Goal: Information Seeking & Learning: Compare options

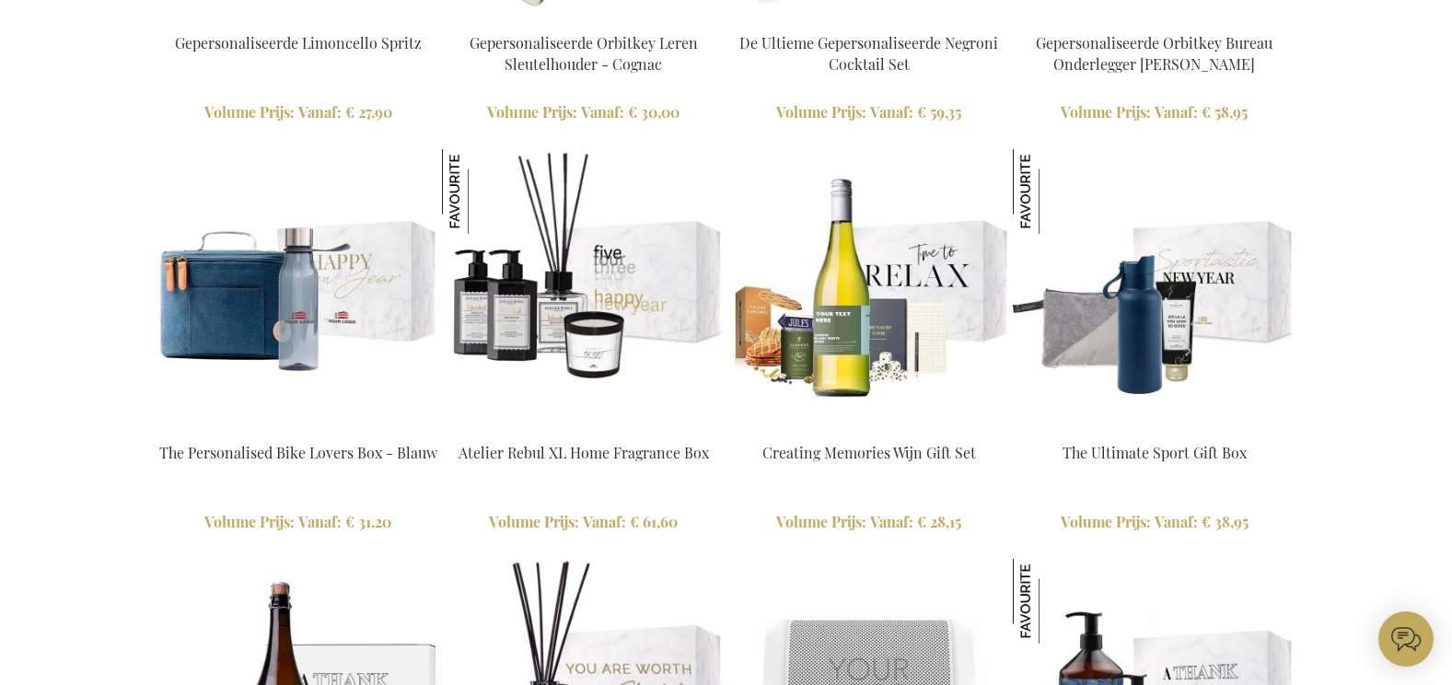
scroll to position [2117, 0]
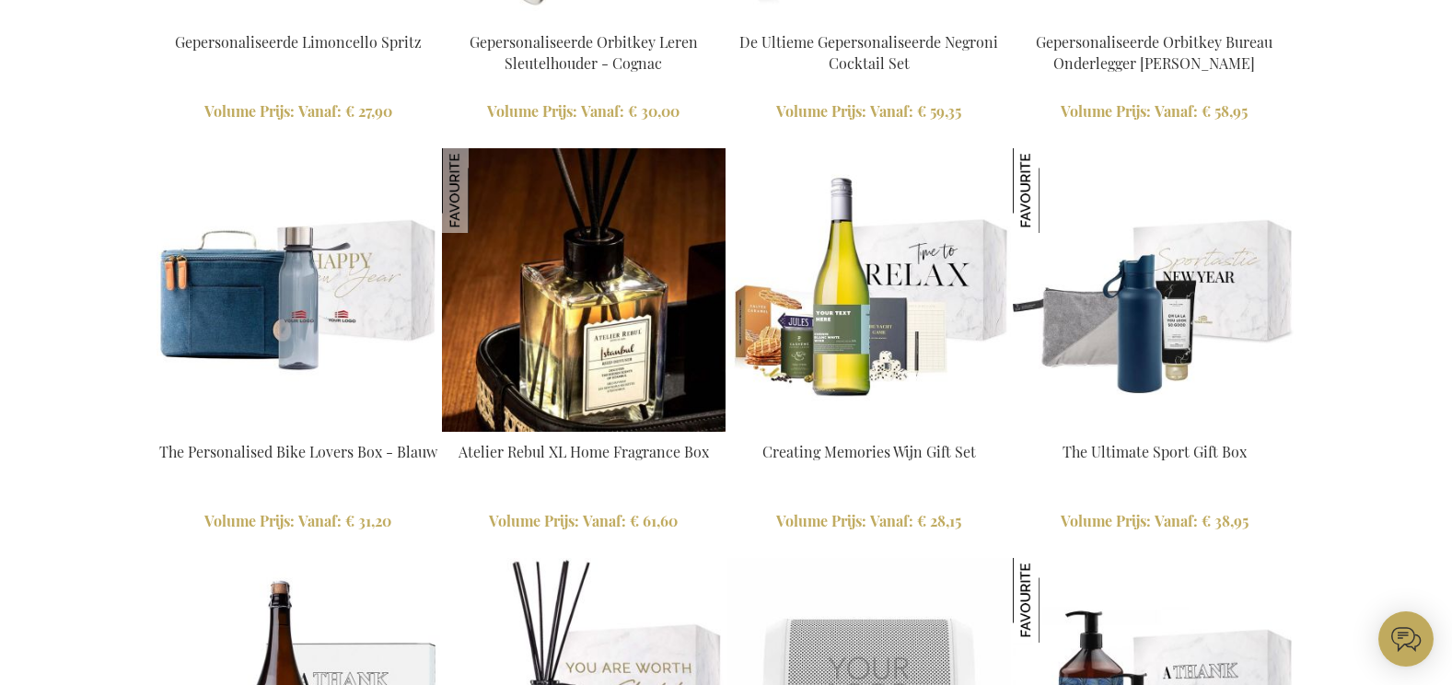
click at [575, 357] on img at bounding box center [584, 290] width 284 height 284
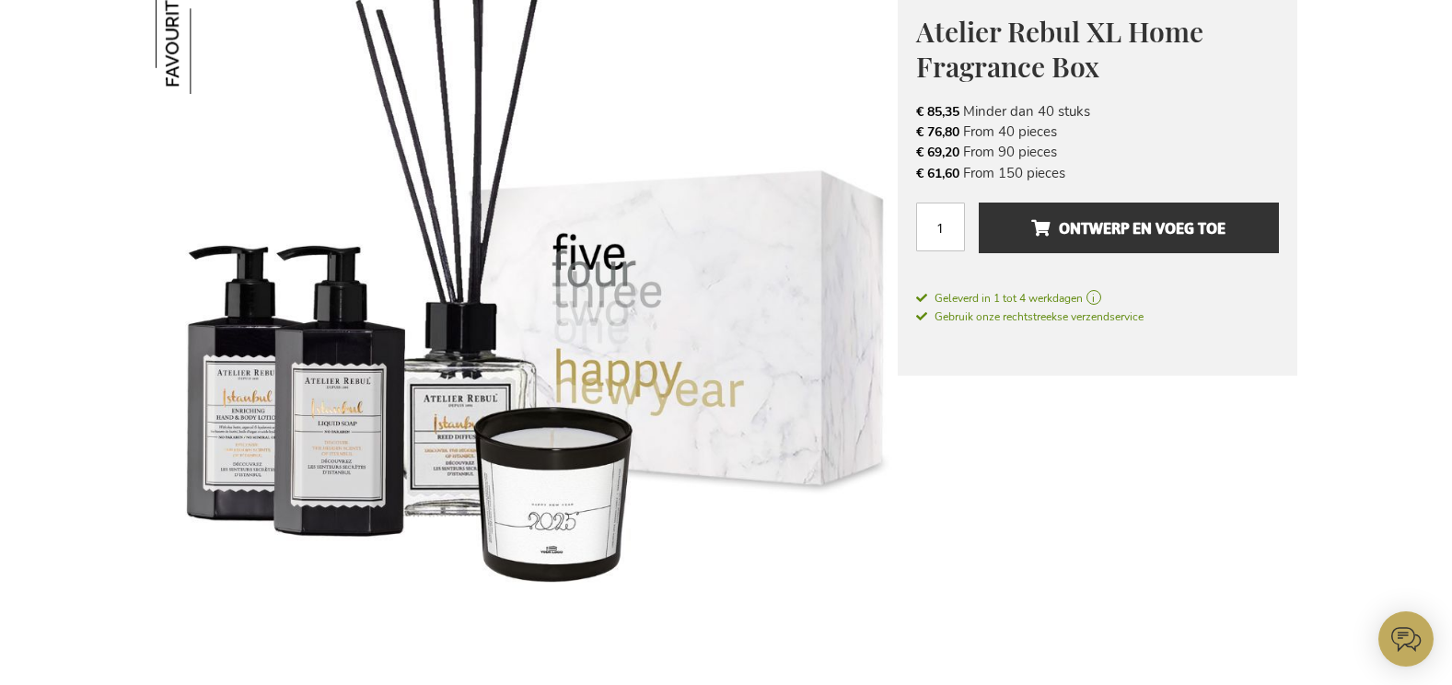
scroll to position [276, 0]
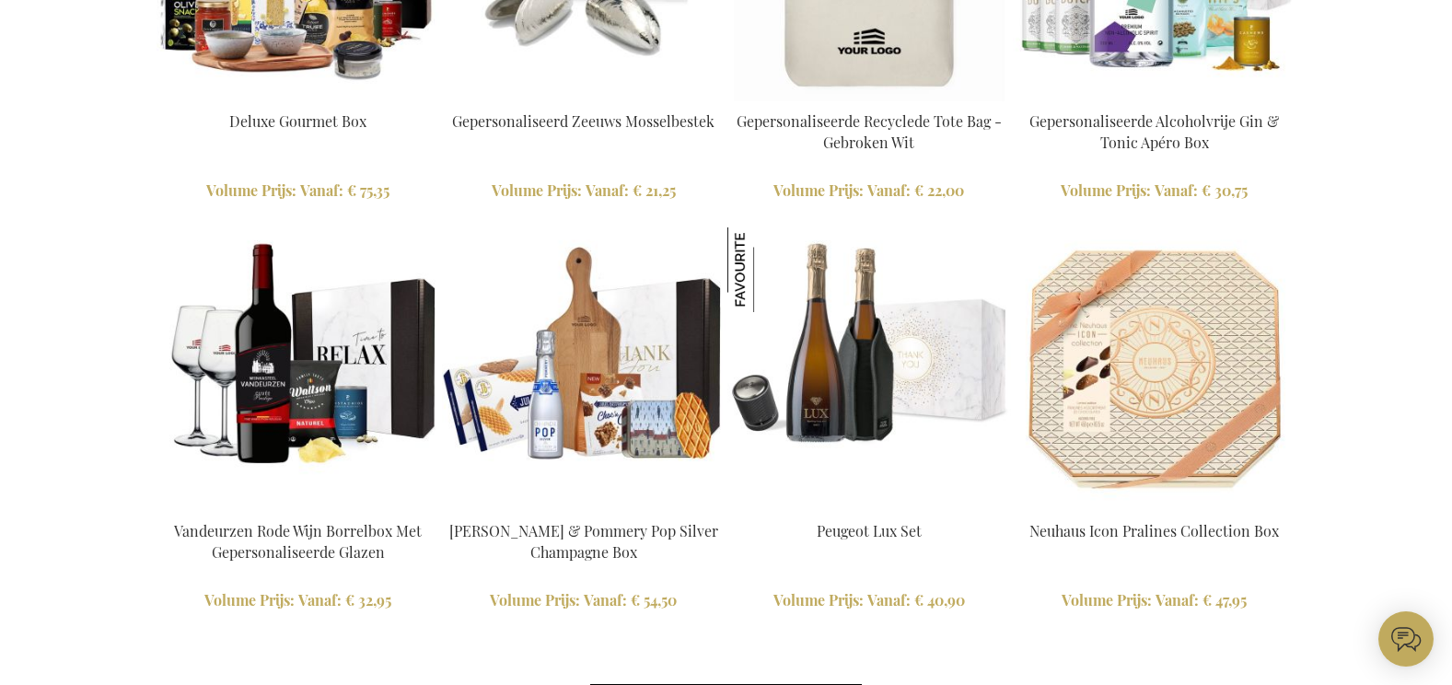
scroll to position [4143, 0]
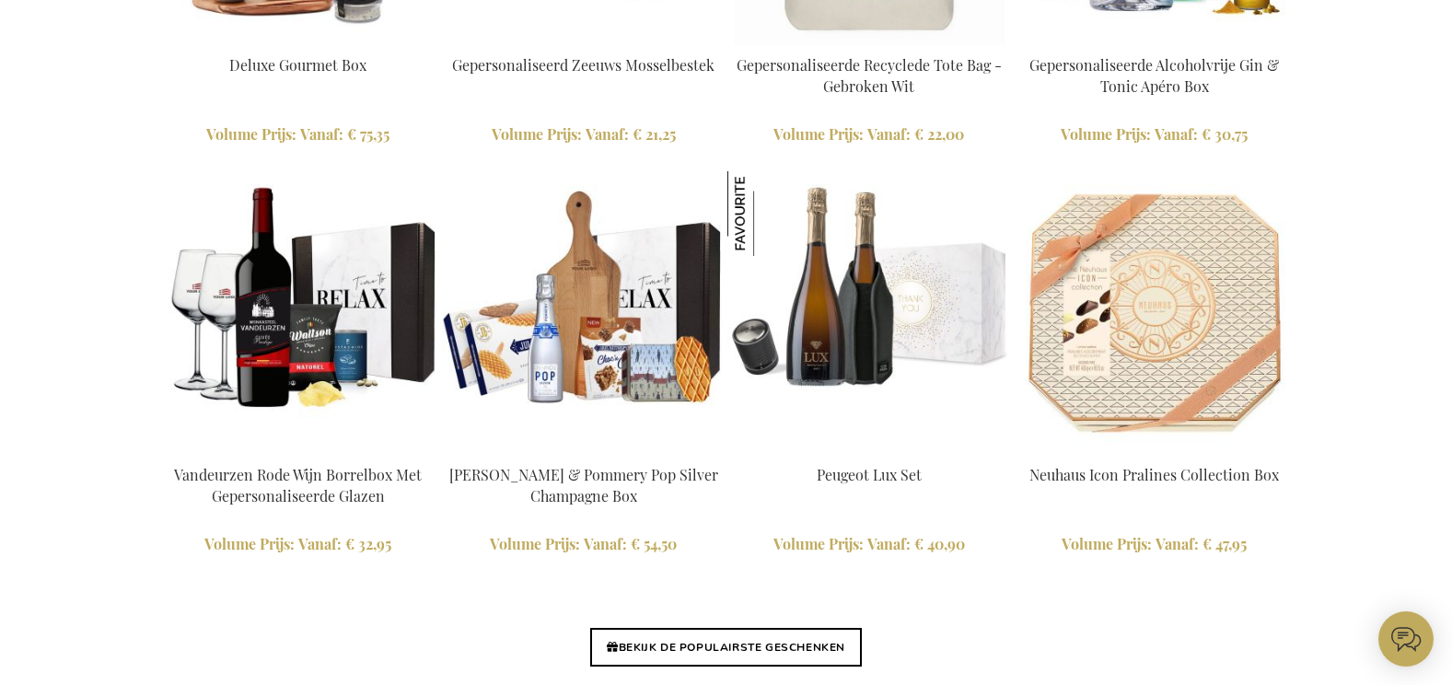
click at [296, 325] on img at bounding box center [299, 313] width 284 height 284
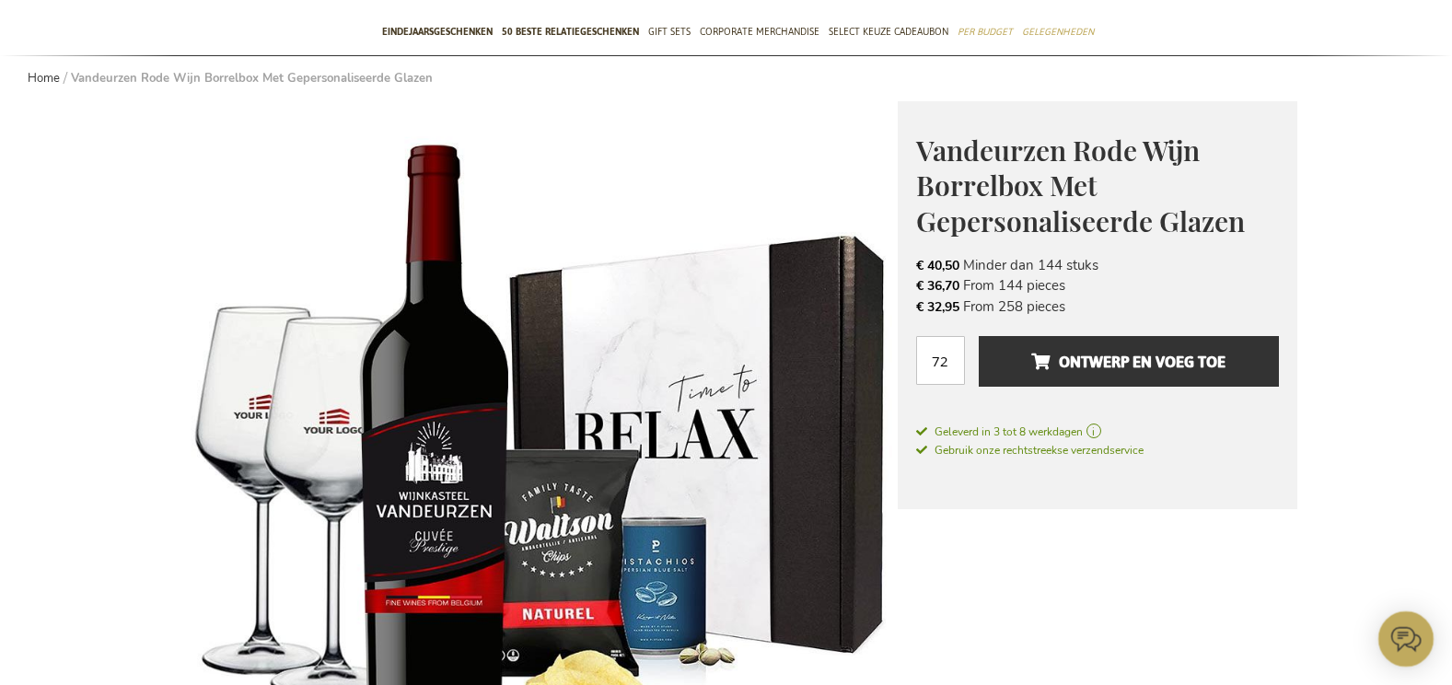
scroll to position [276, 0]
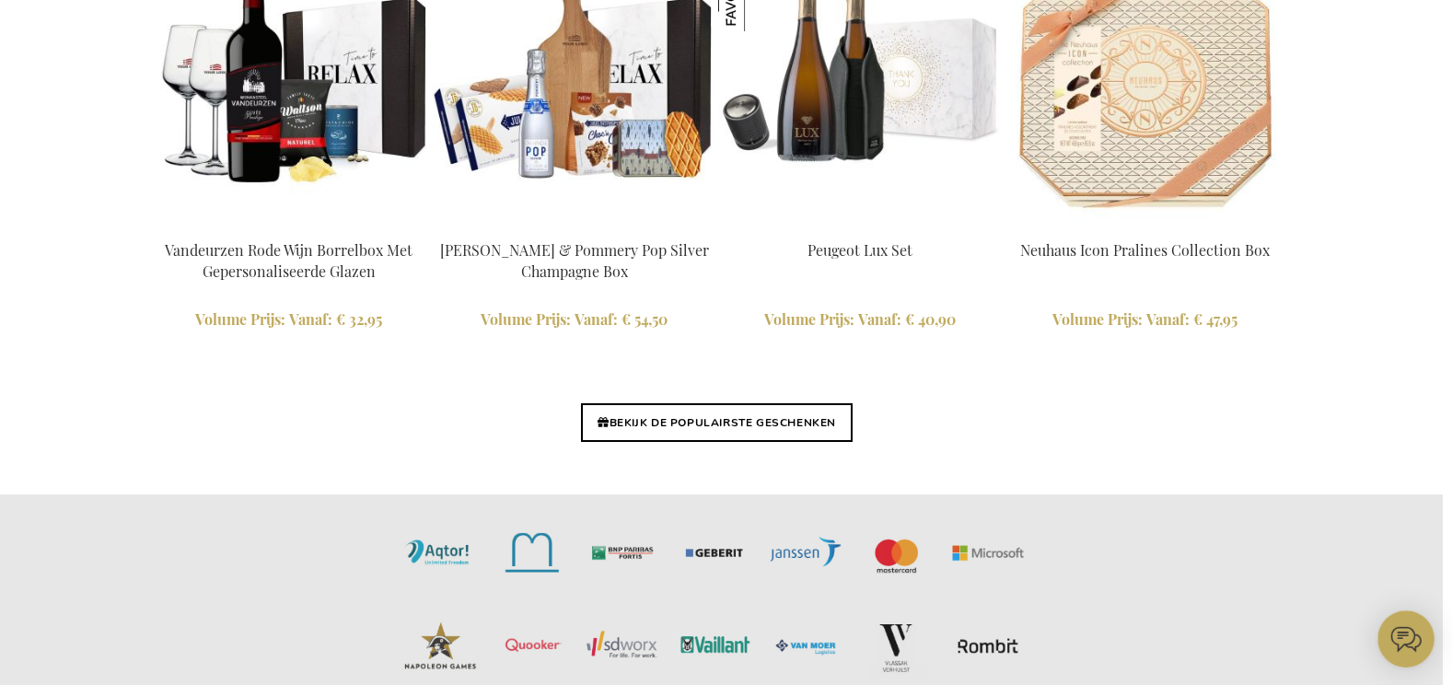
scroll to position [4334, 17]
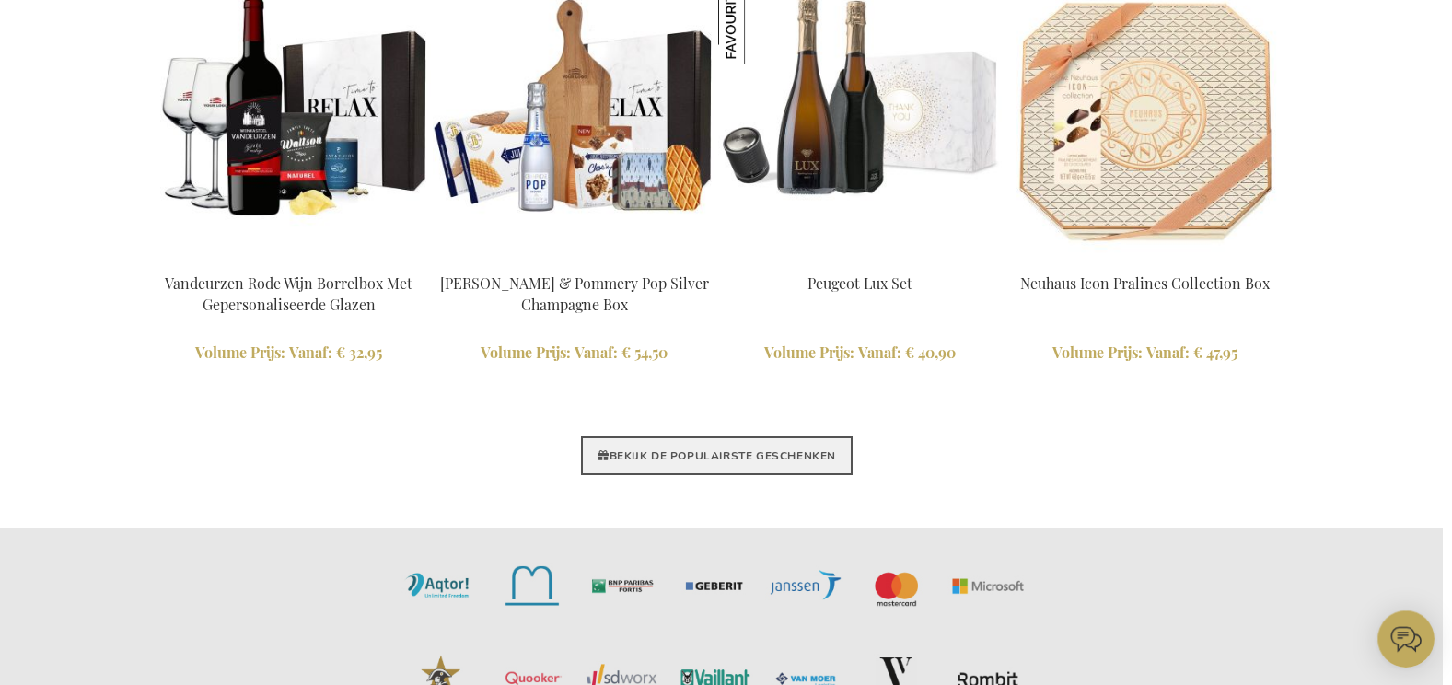
click at [606, 458] on link "BEKIJK DE POPULAIRSTE GESCHENKEN" at bounding box center [717, 455] width 272 height 39
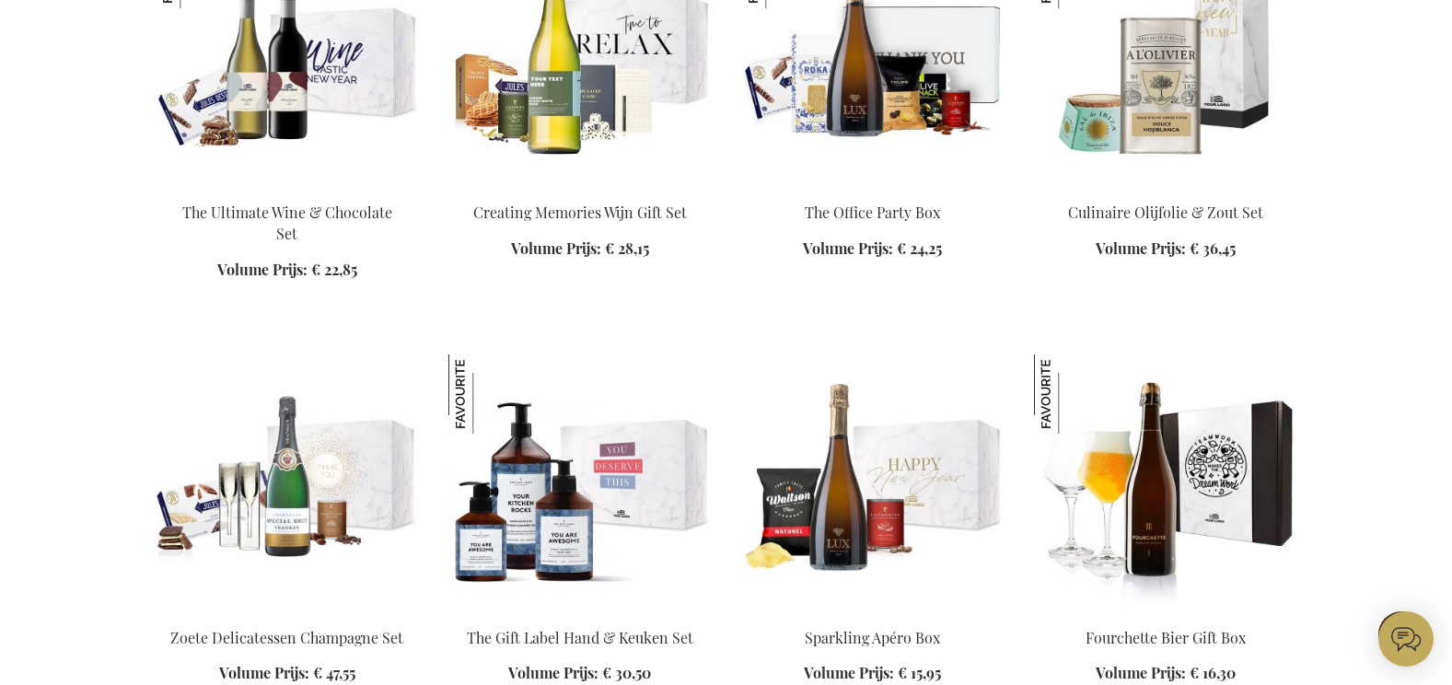
scroll to position [1841, 0]
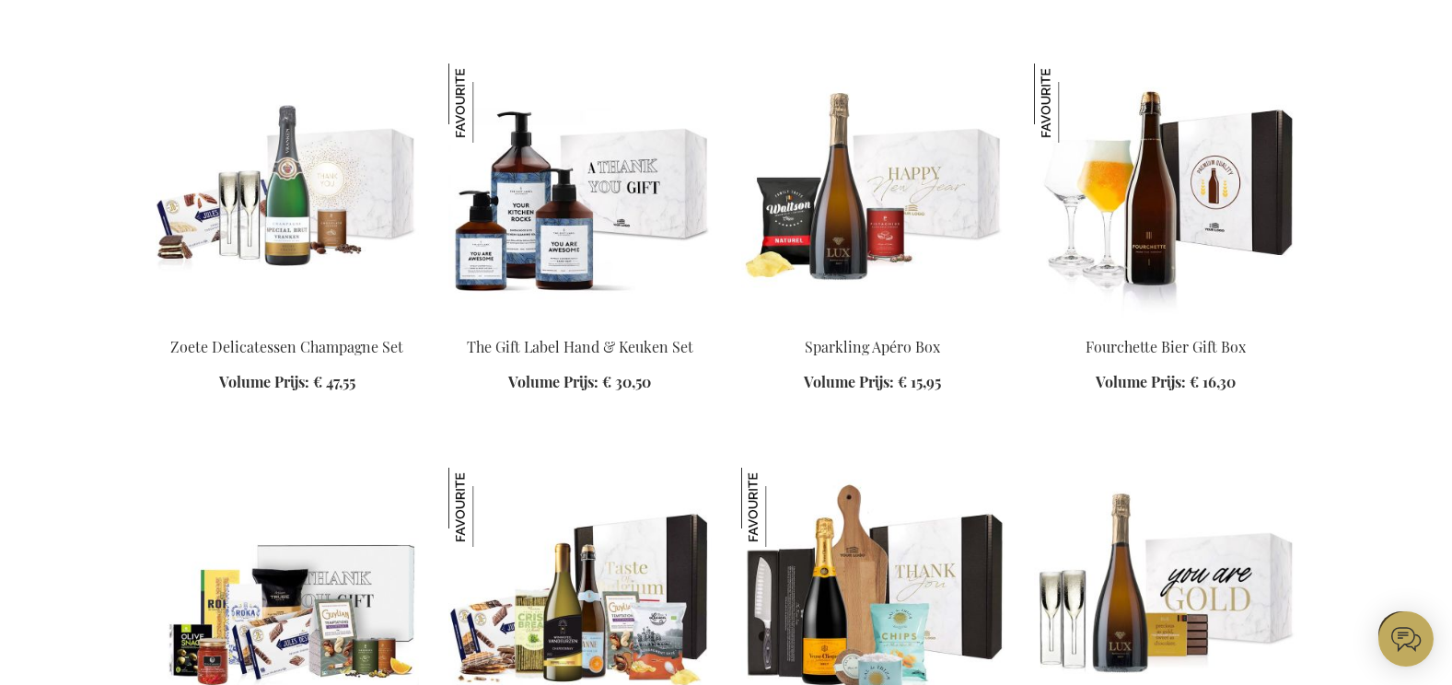
scroll to position [2025, 0]
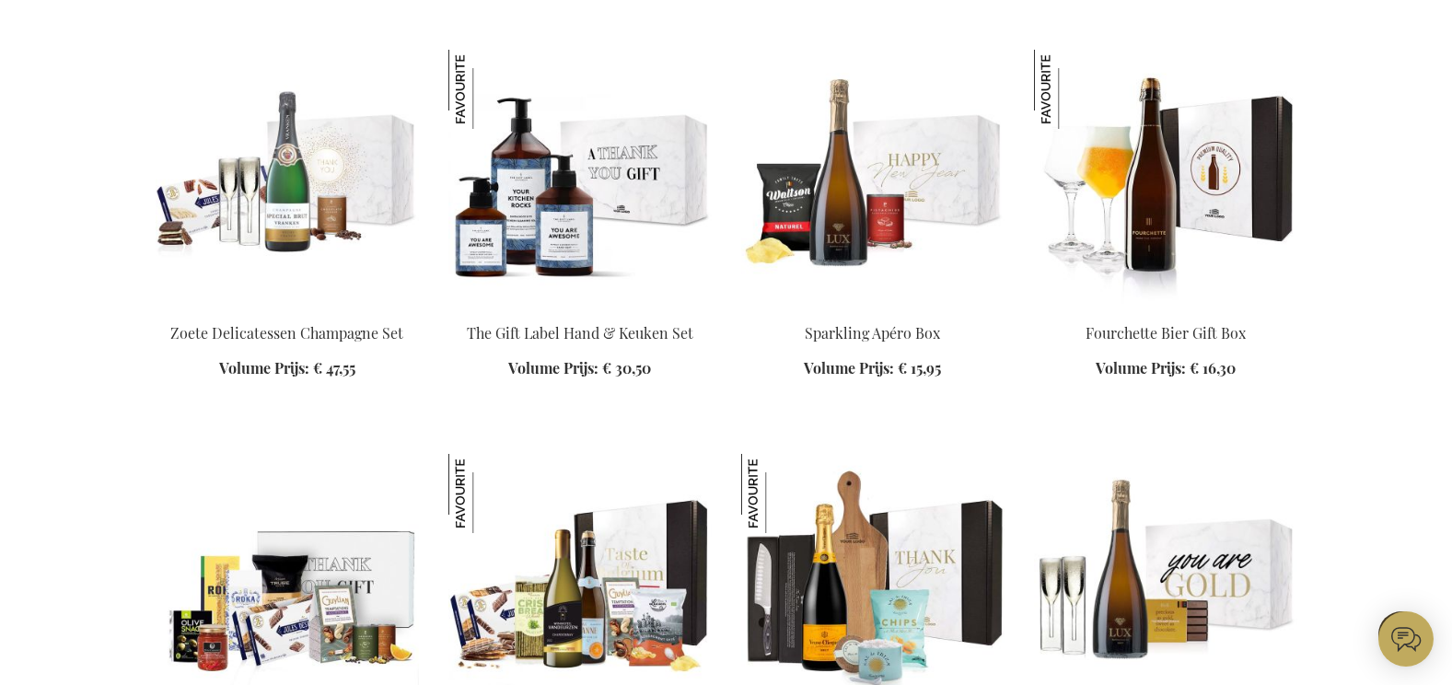
click at [1208, 192] on img at bounding box center [1165, 179] width 263 height 258
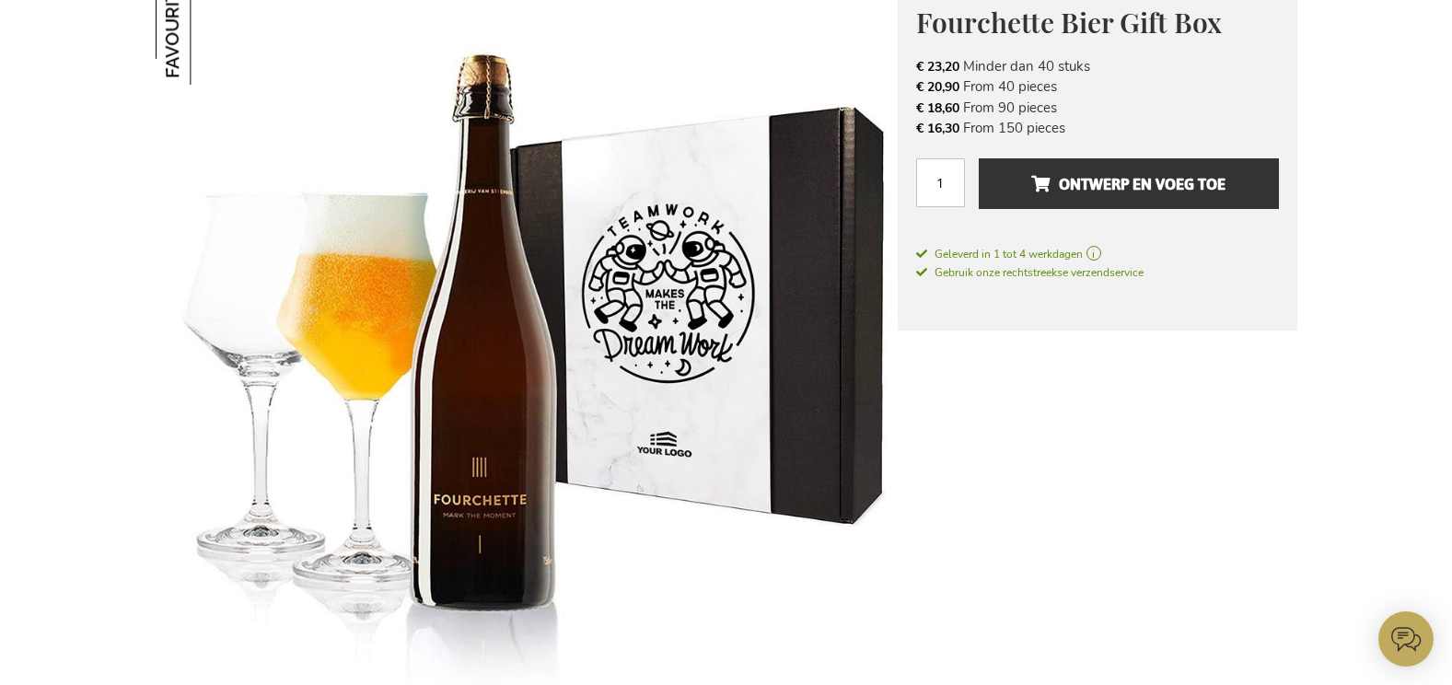
scroll to position [276, 0]
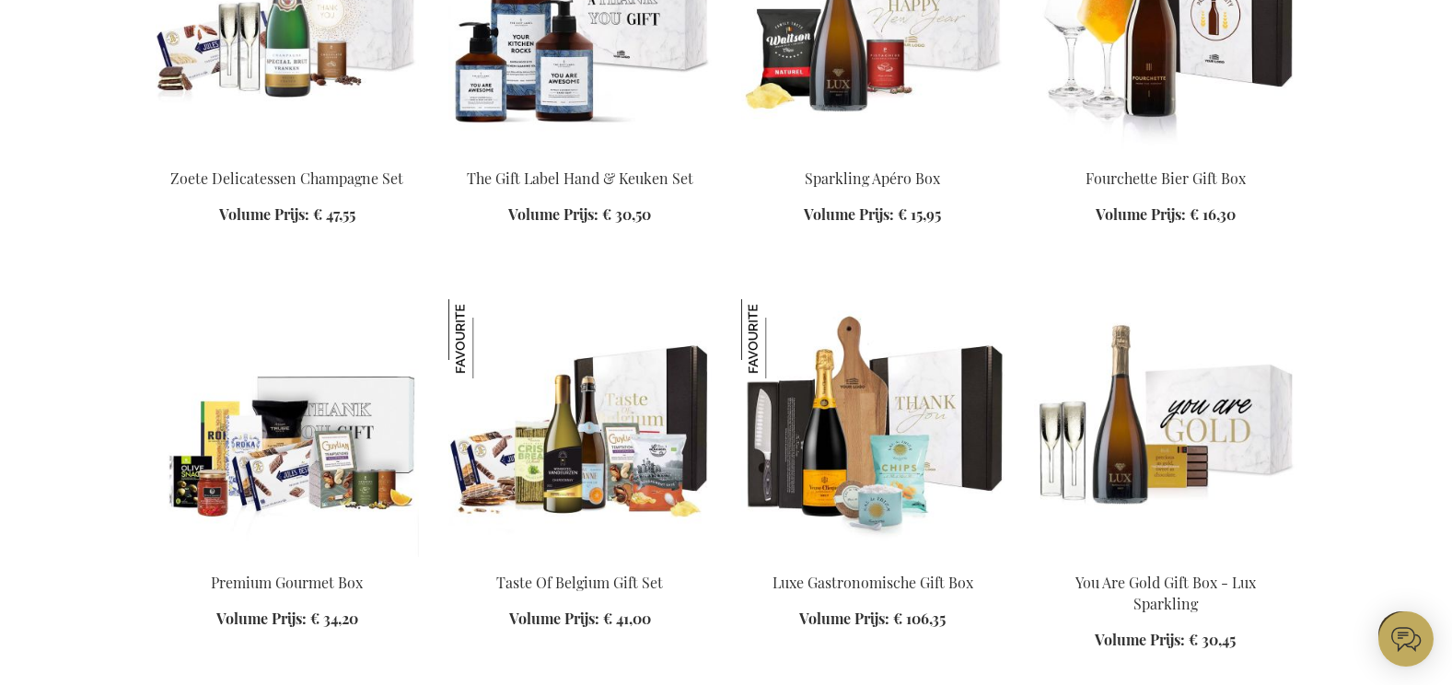
scroll to position [1048, 0]
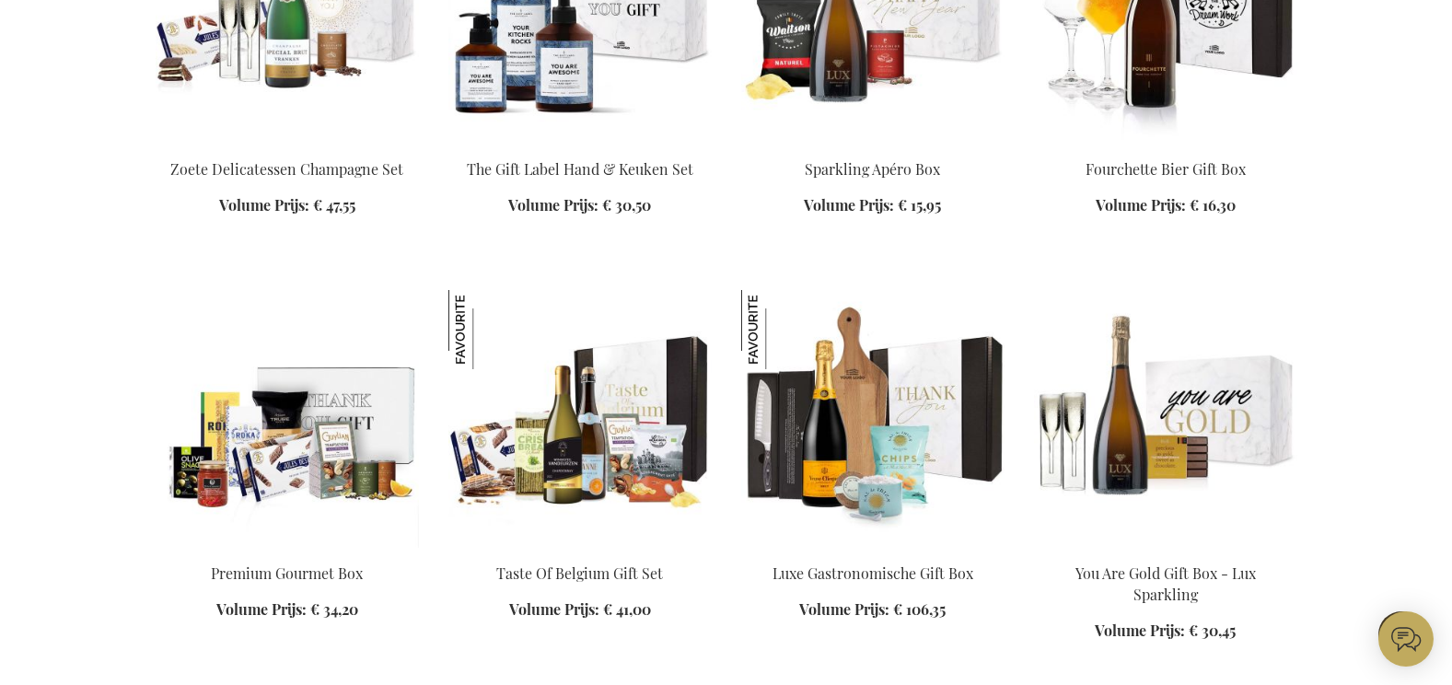
click at [1169, 436] on img at bounding box center [1165, 419] width 263 height 258
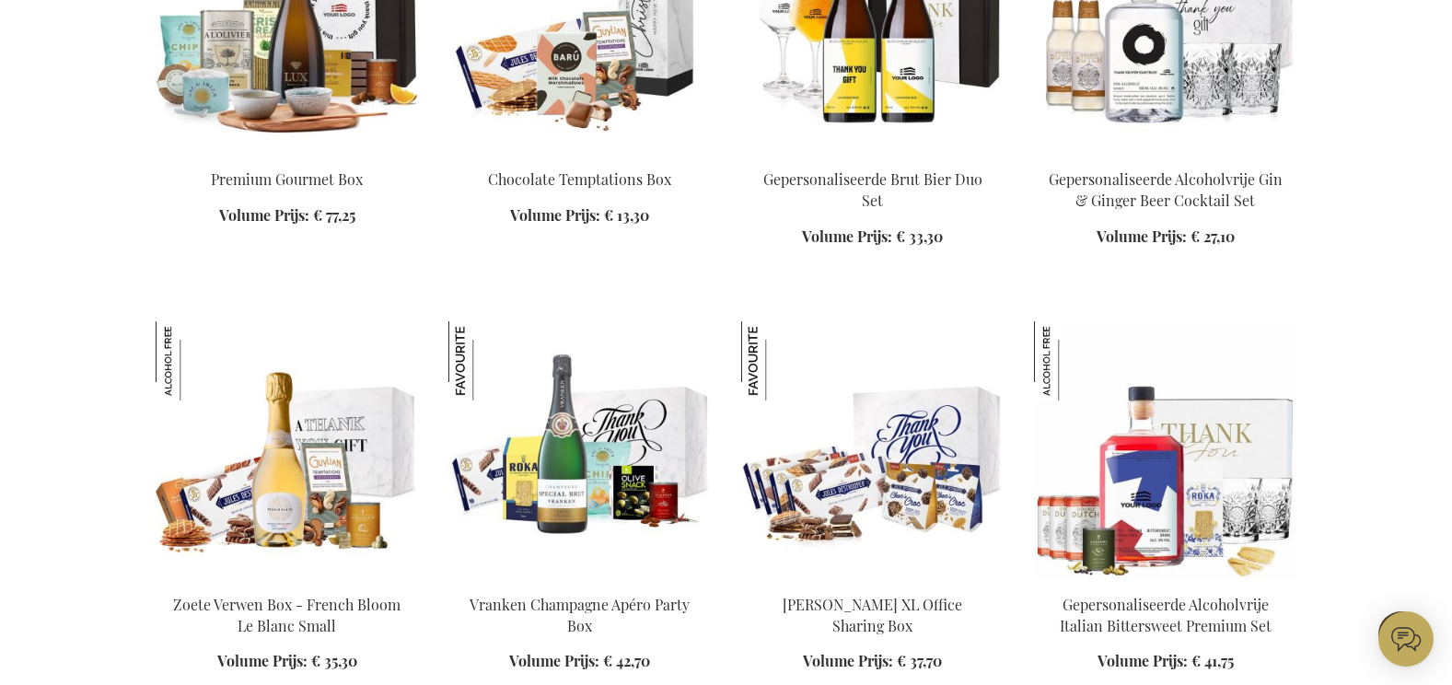
scroll to position [1940, 0]
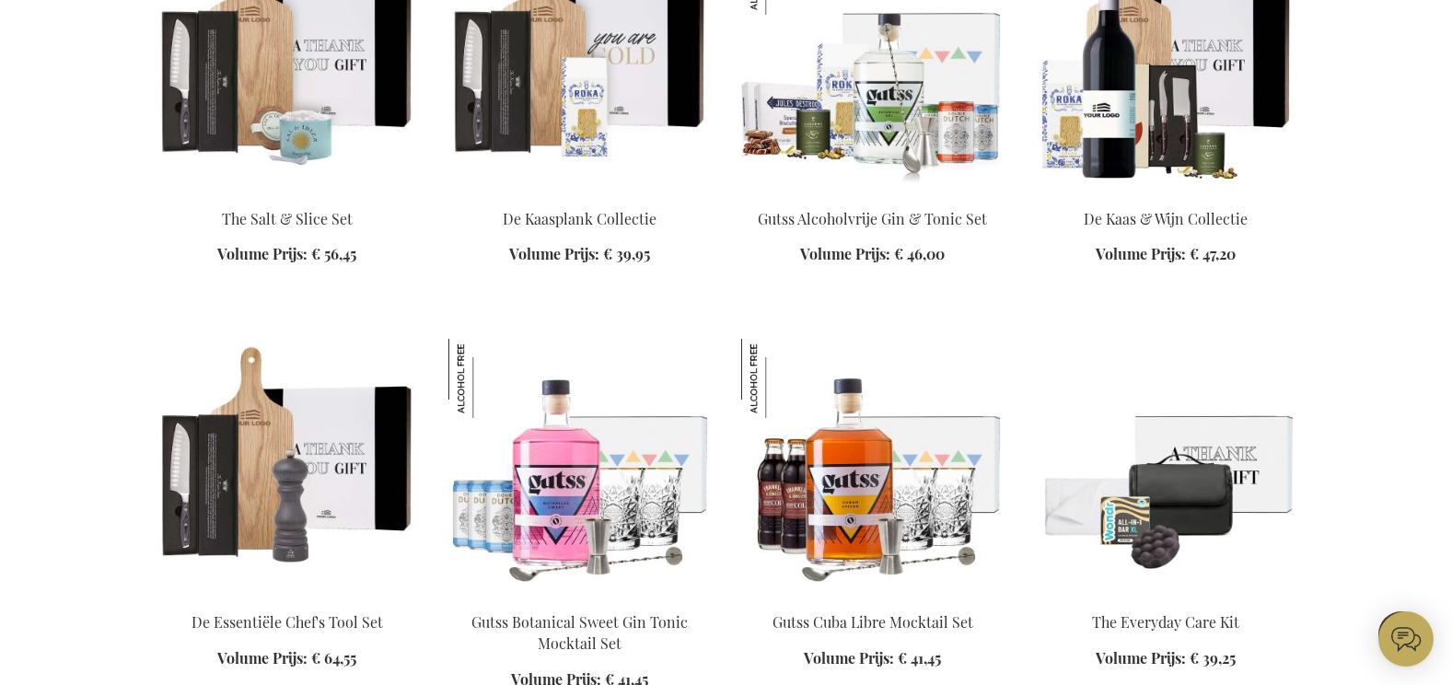
scroll to position [3137, 0]
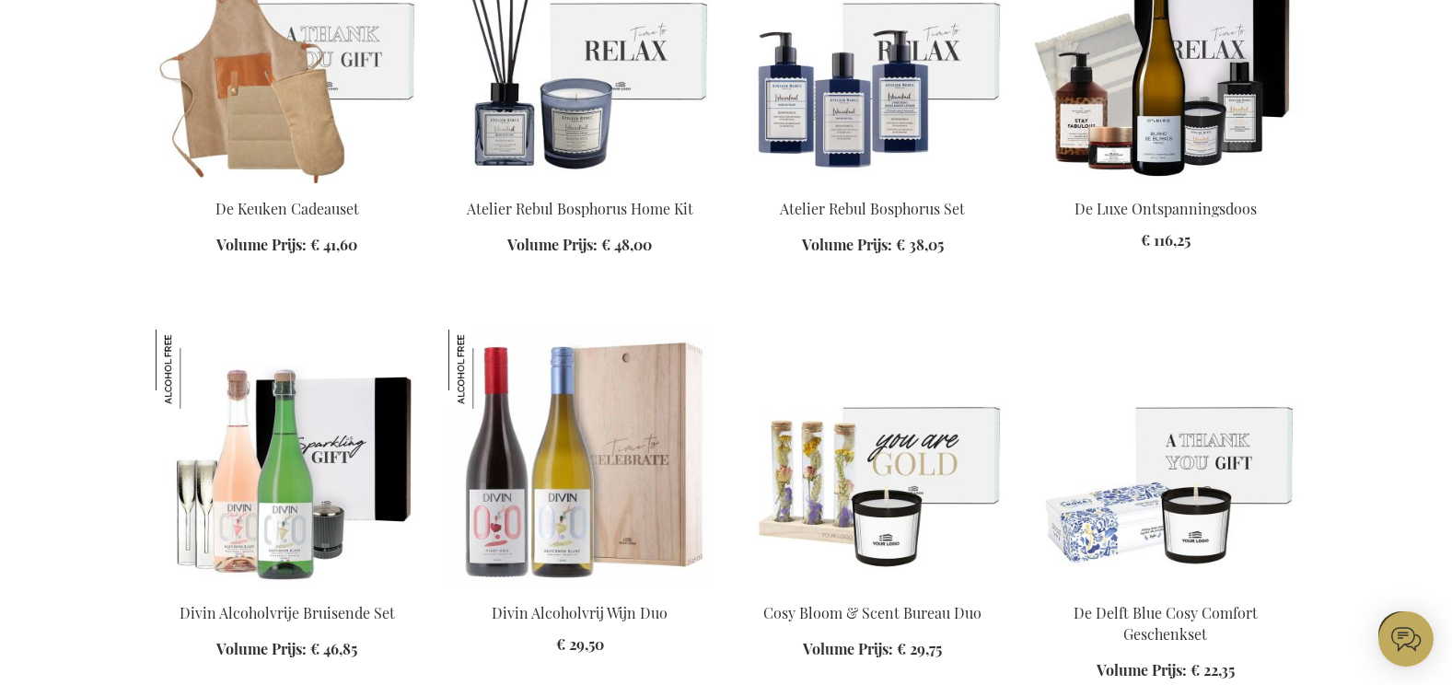
scroll to position [4057, 0]
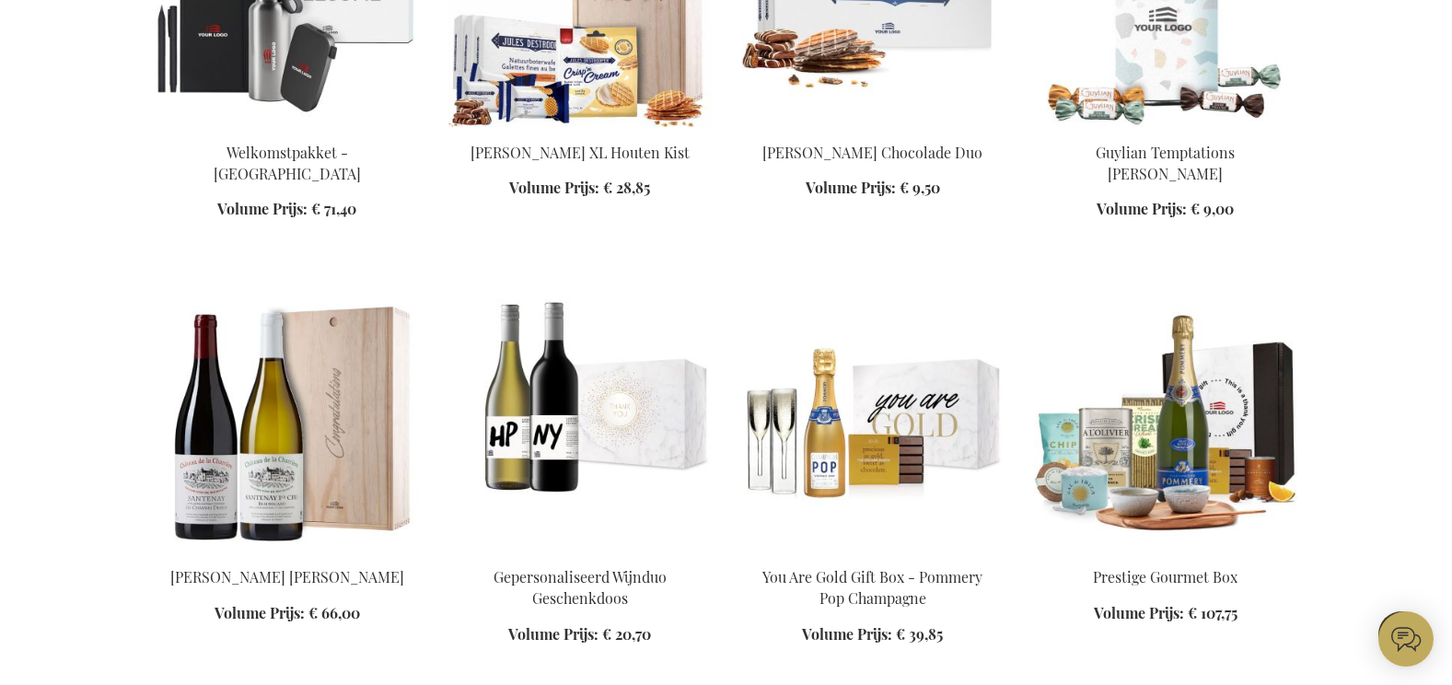
scroll to position [5714, 0]
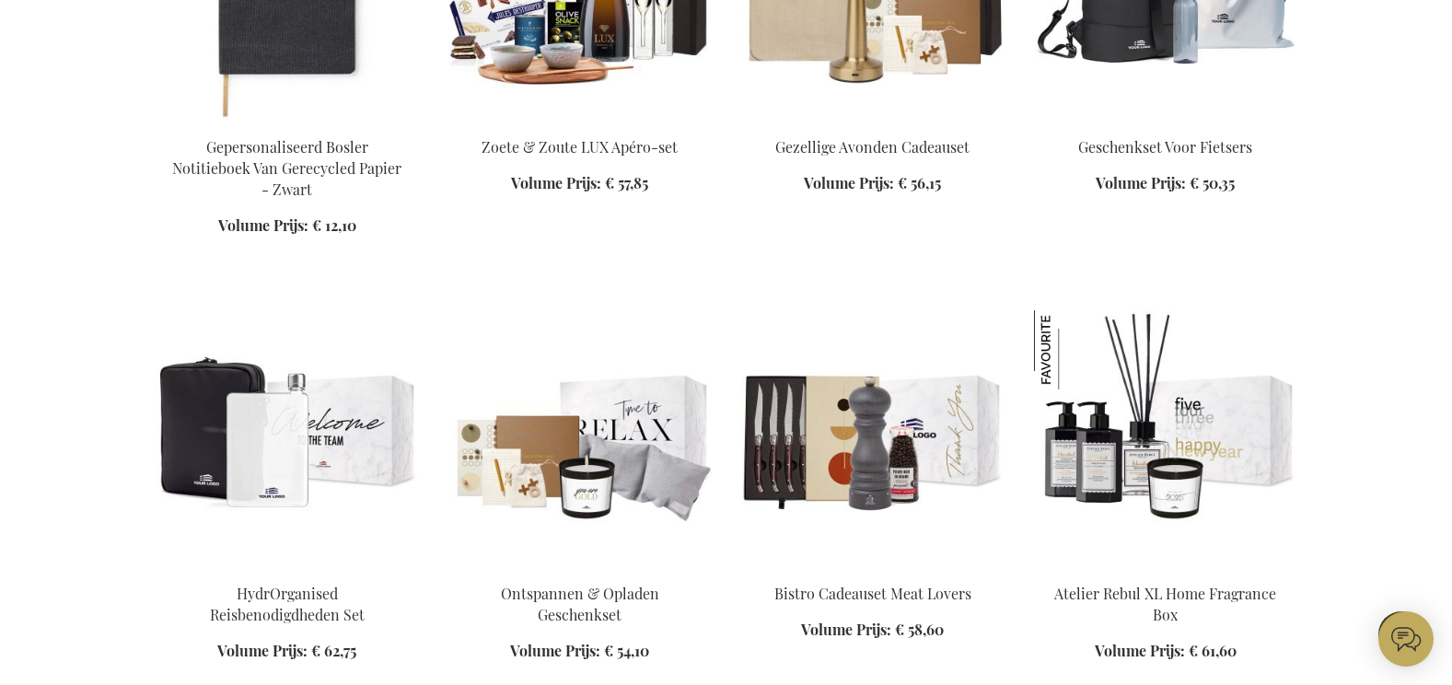
scroll to position [6635, 0]
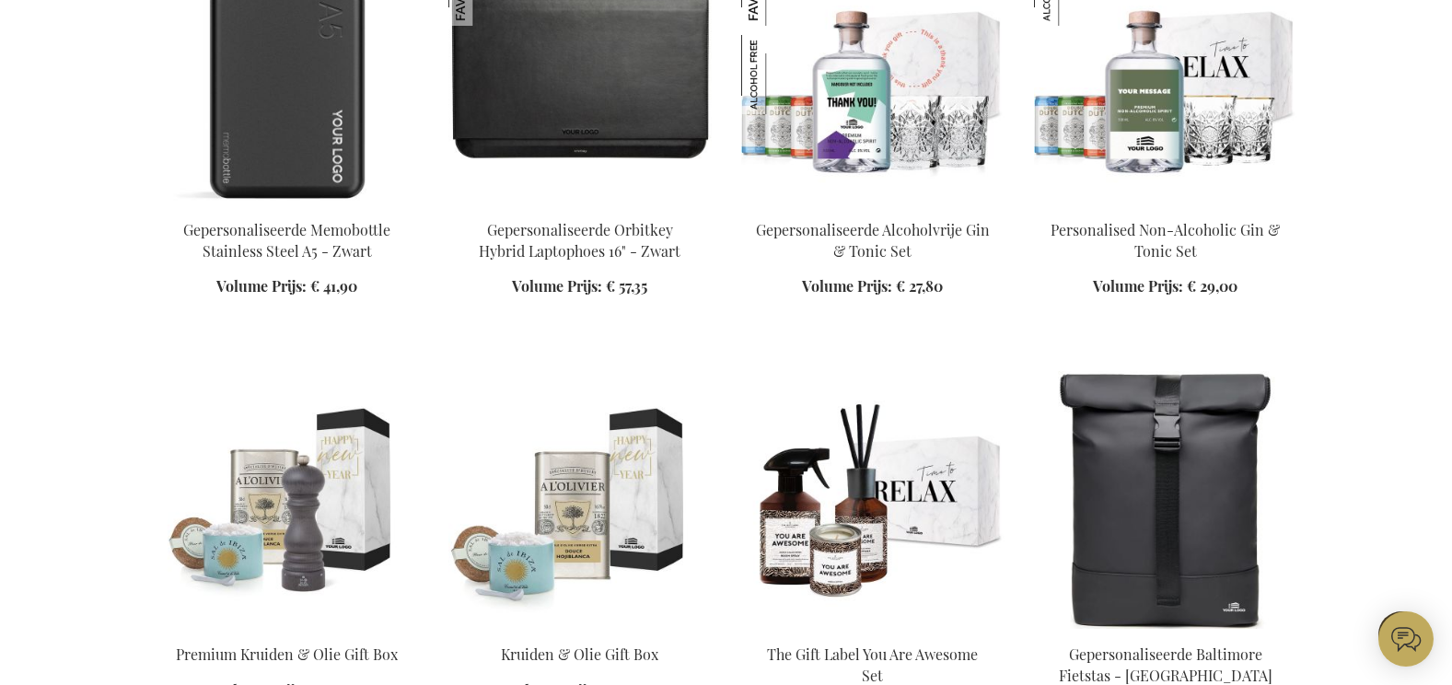
scroll to position [8200, 0]
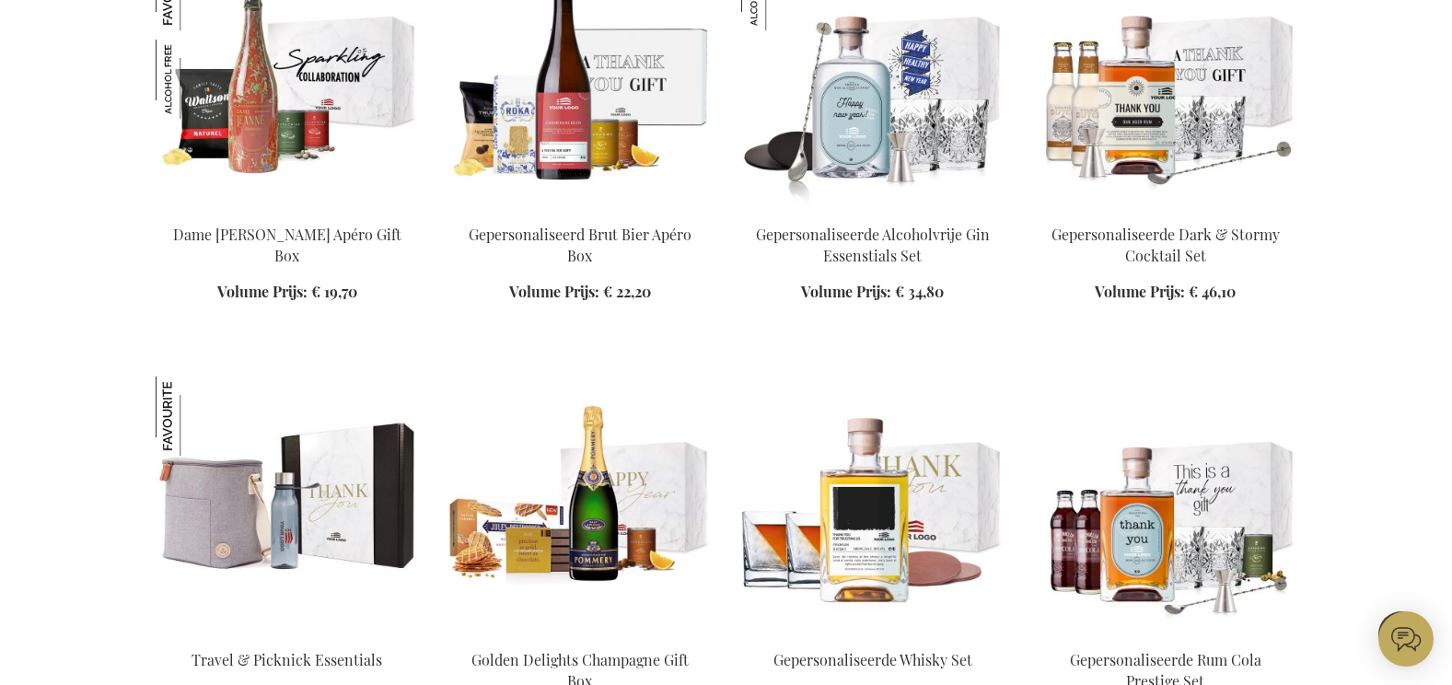
scroll to position [9581, 0]
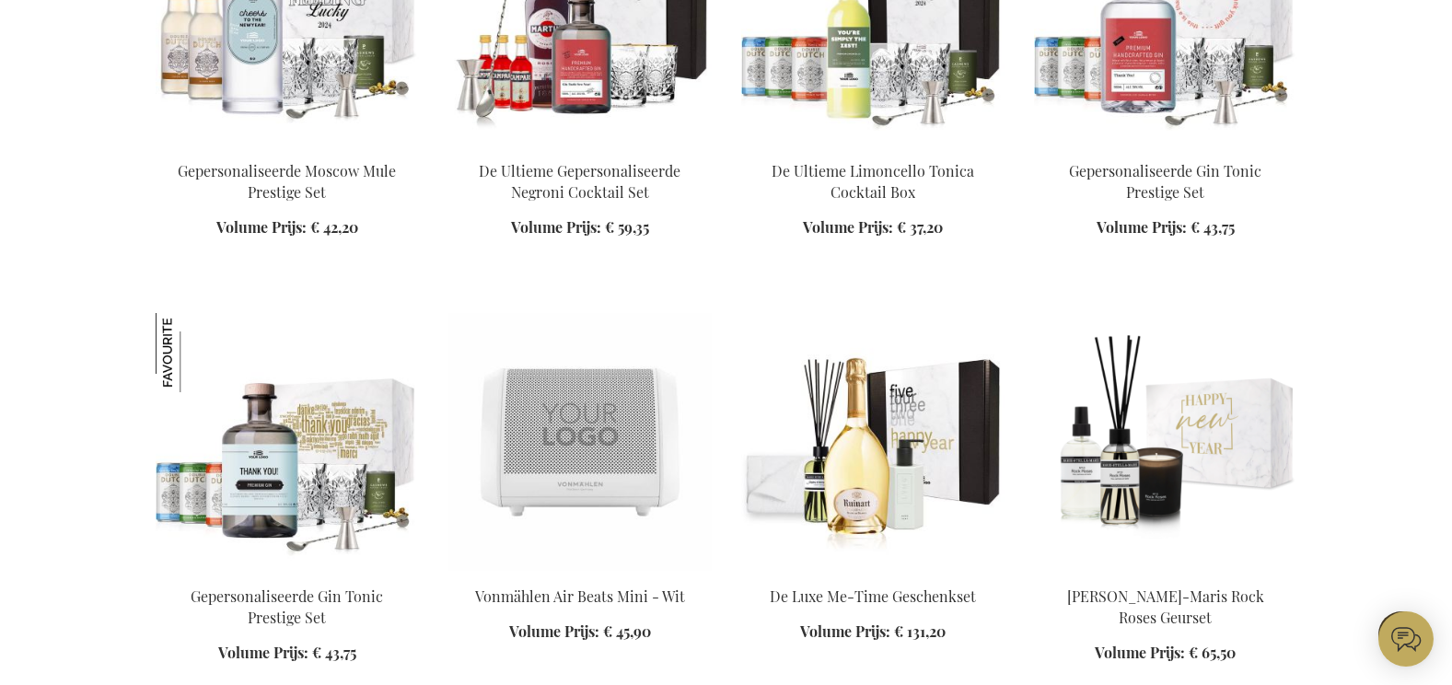
scroll to position [10502, 0]
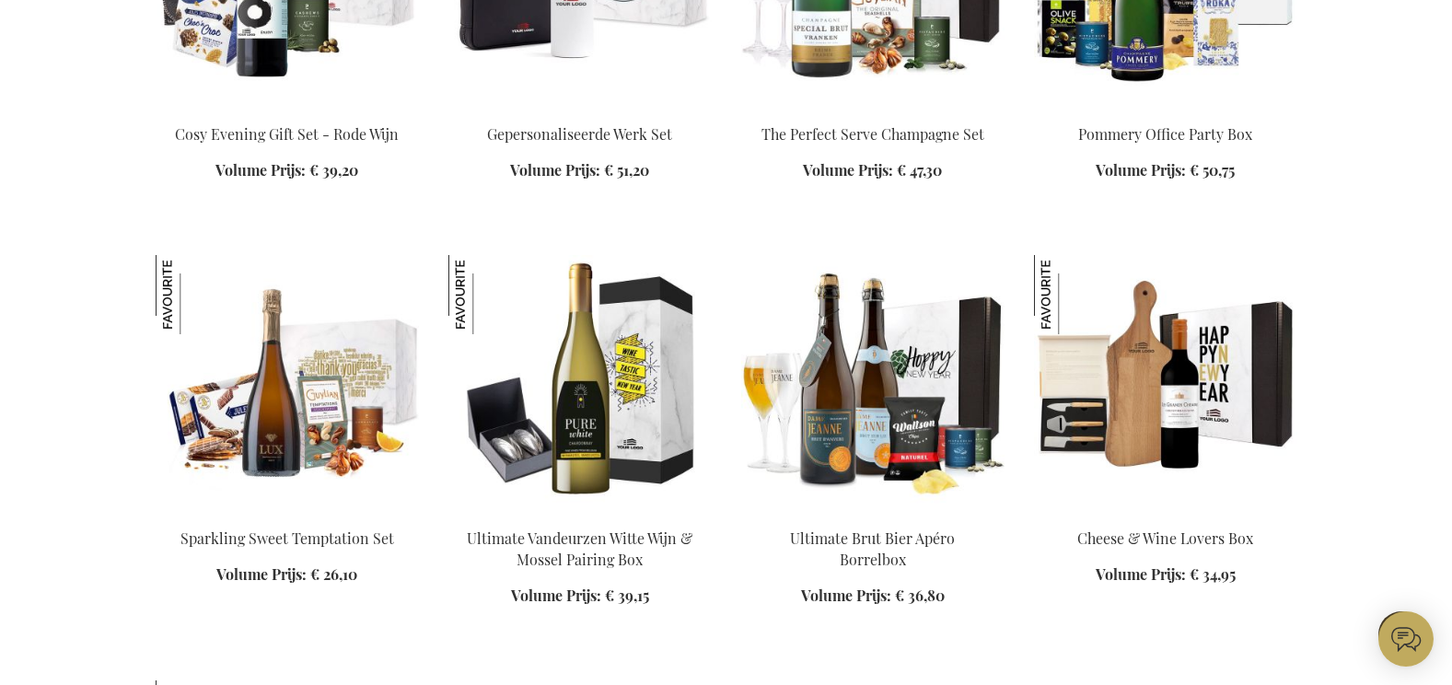
scroll to position [11699, 0]
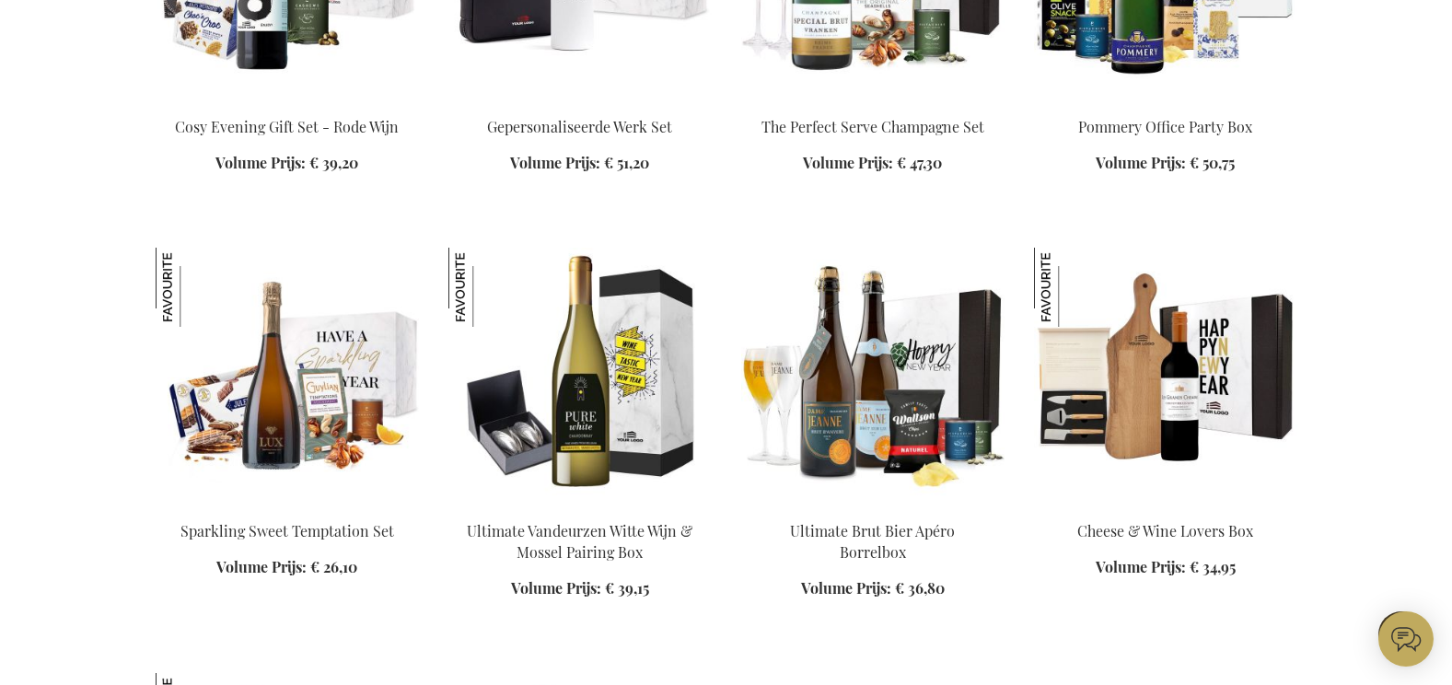
click at [290, 351] on img at bounding box center [287, 377] width 263 height 258
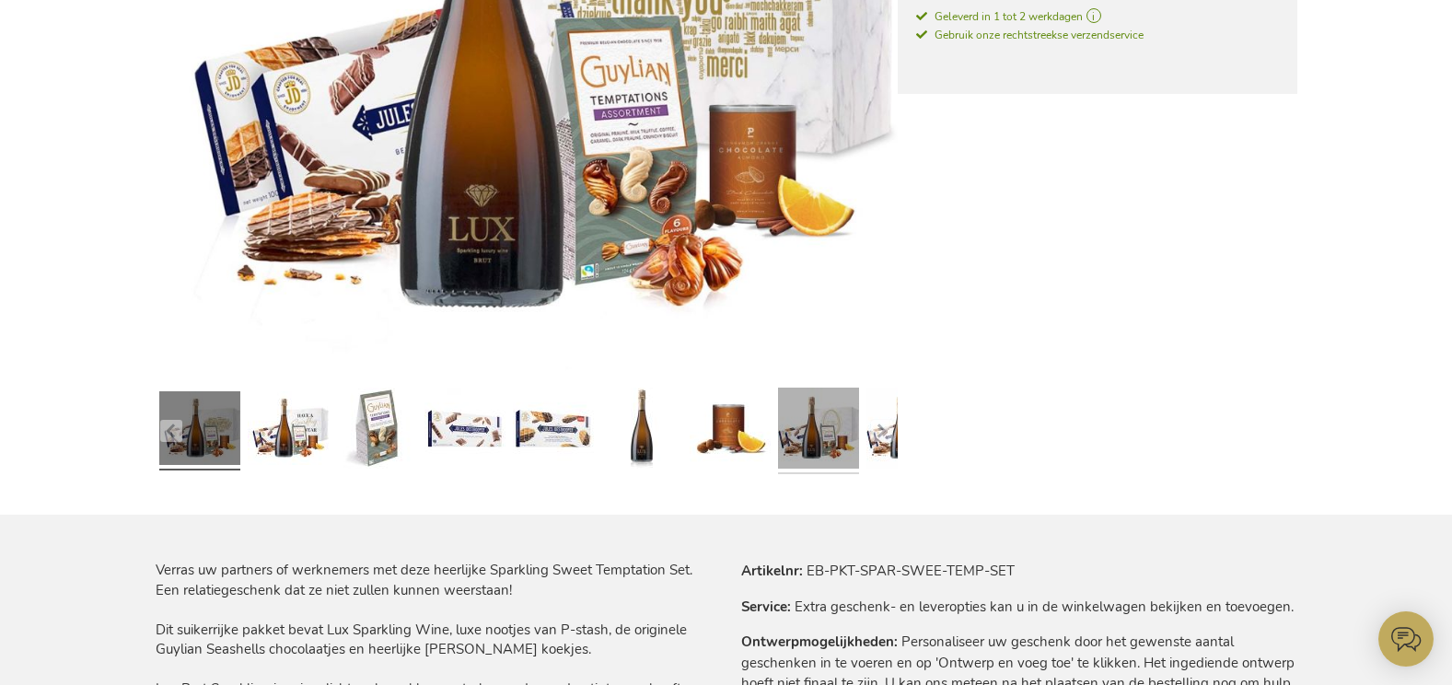
scroll to position [552, 0]
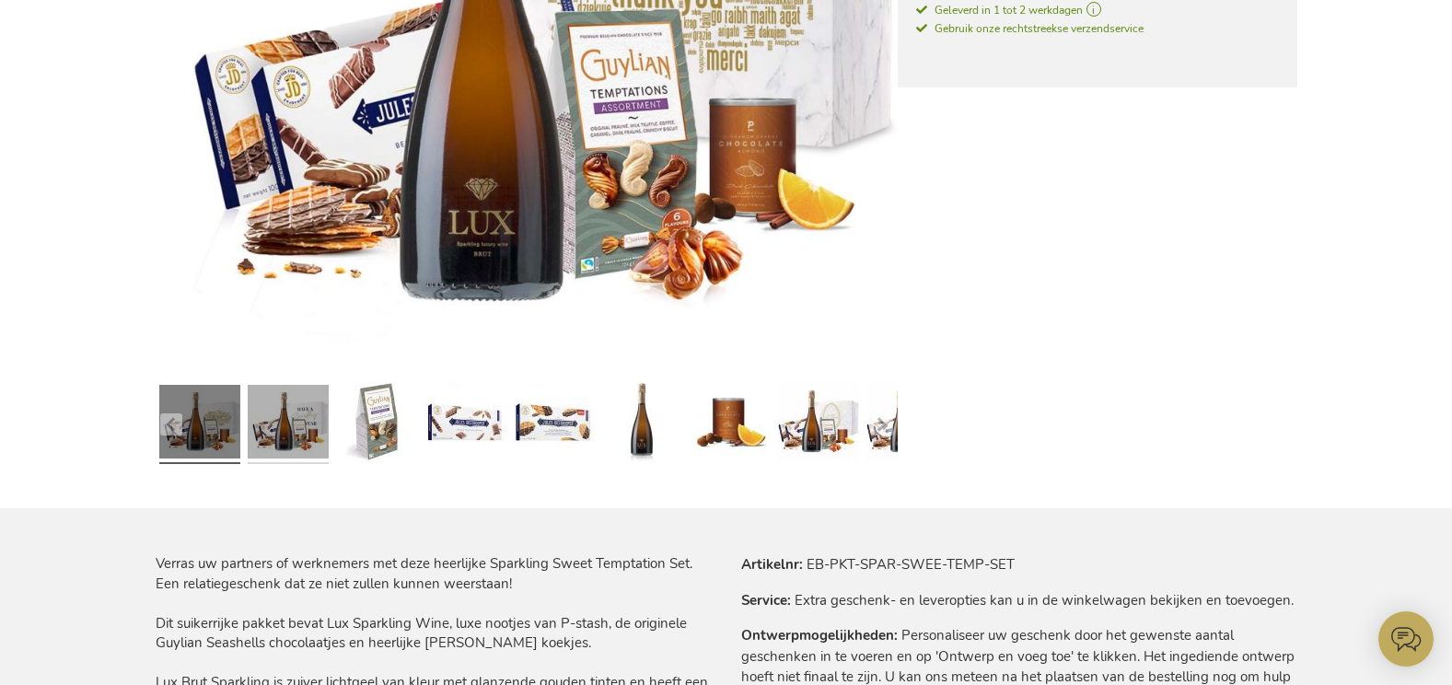
click at [310, 433] on link at bounding box center [288, 424] width 81 height 94
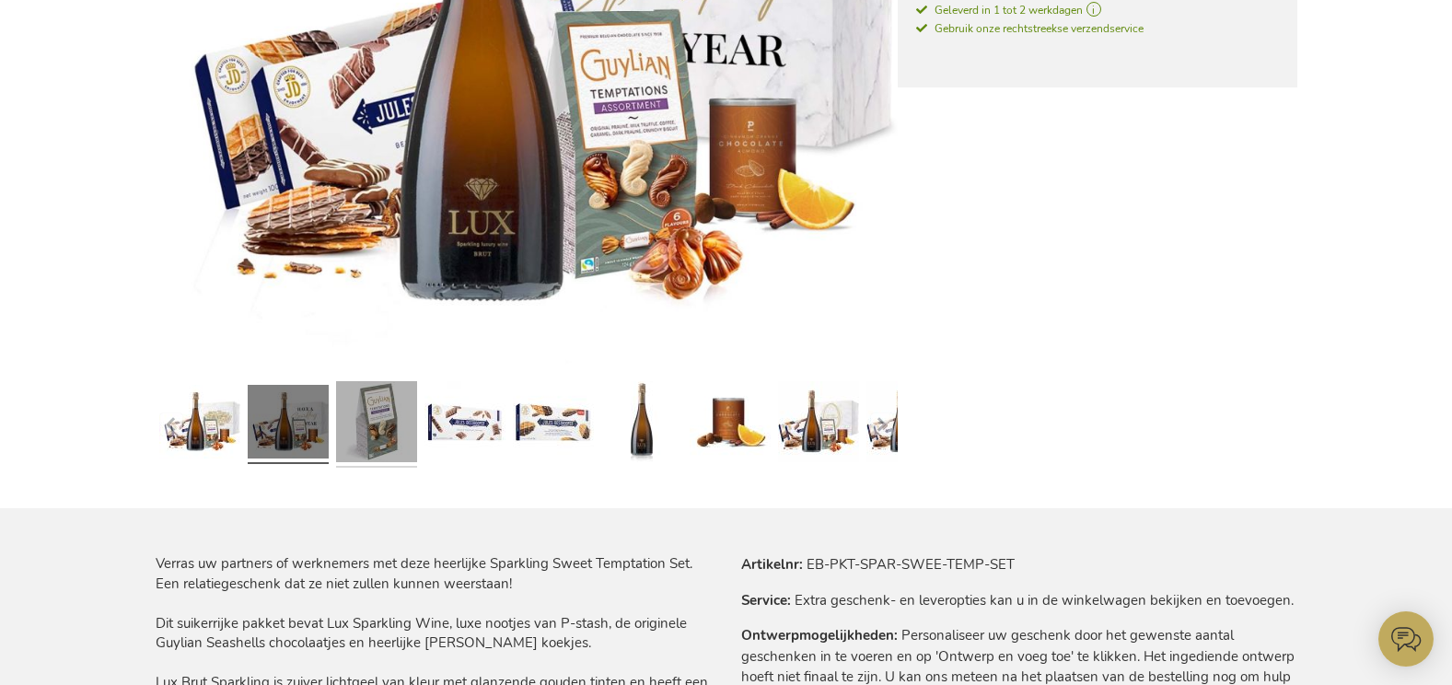
click at [377, 430] on link at bounding box center [376, 424] width 81 height 94
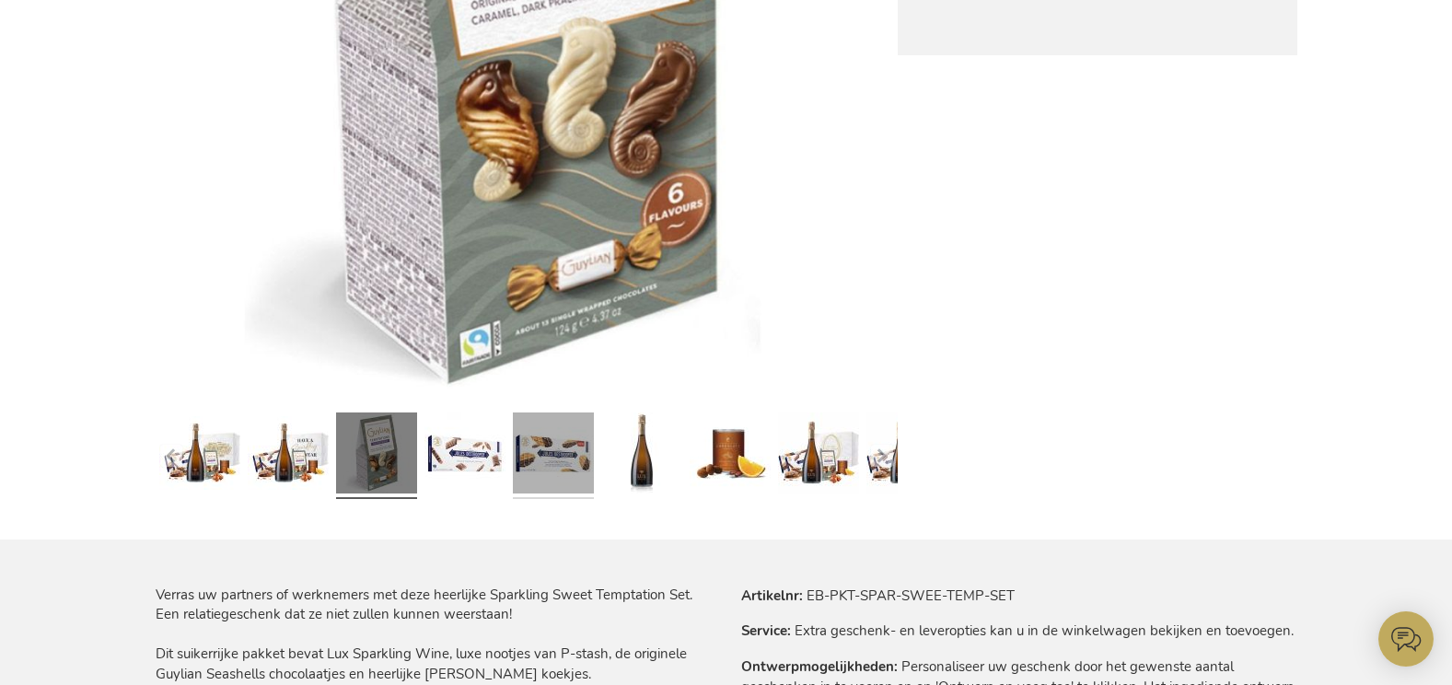
scroll to position [493, 0]
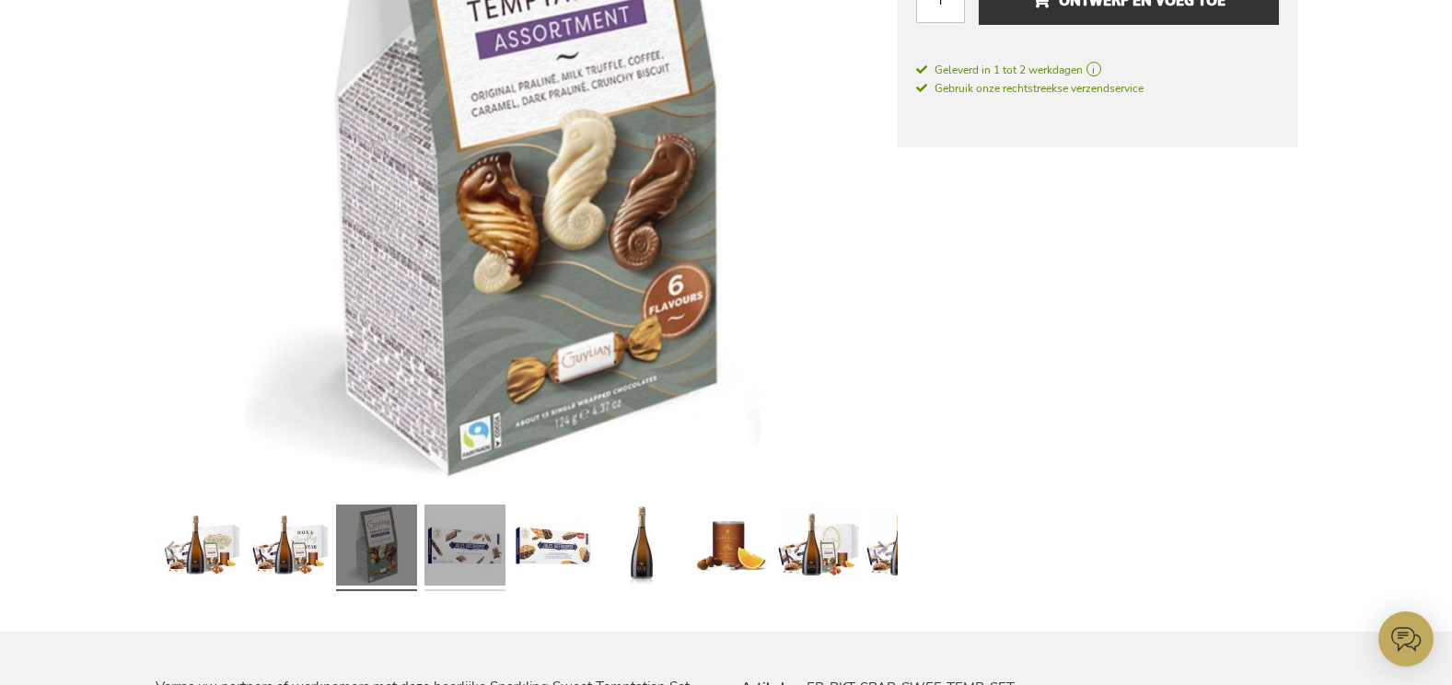
click at [494, 535] on link at bounding box center [464, 548] width 81 height 94
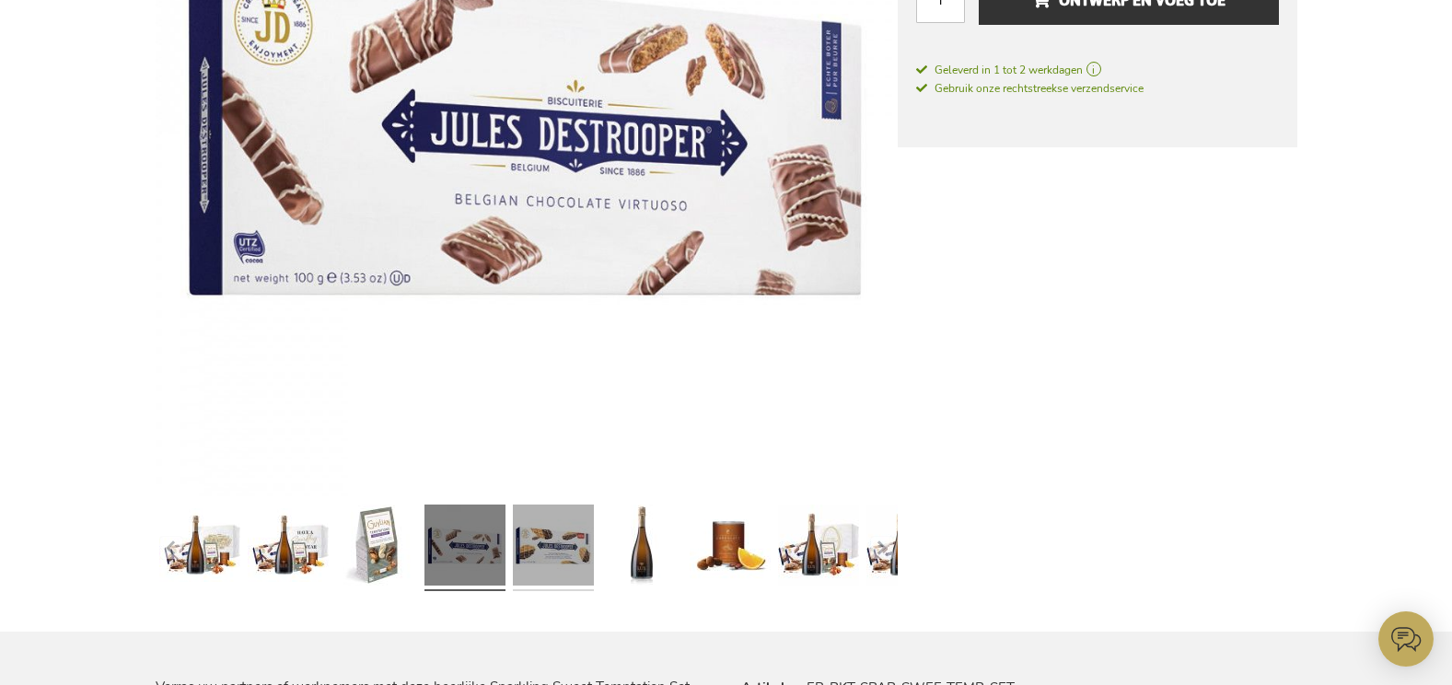
click at [559, 544] on link at bounding box center [553, 548] width 81 height 94
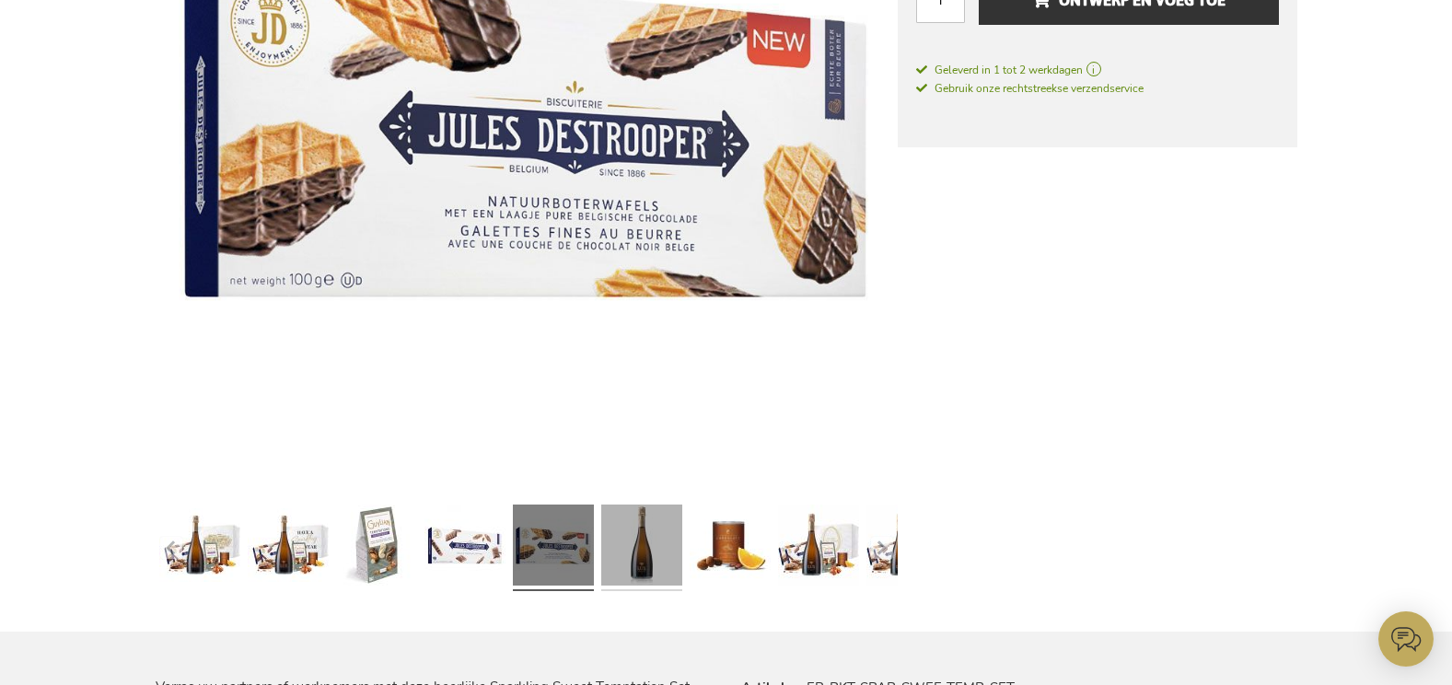
drag, startPoint x: 648, startPoint y: 555, endPoint x: 664, endPoint y: 551, distance: 16.1
click at [648, 555] on link at bounding box center [641, 548] width 81 height 94
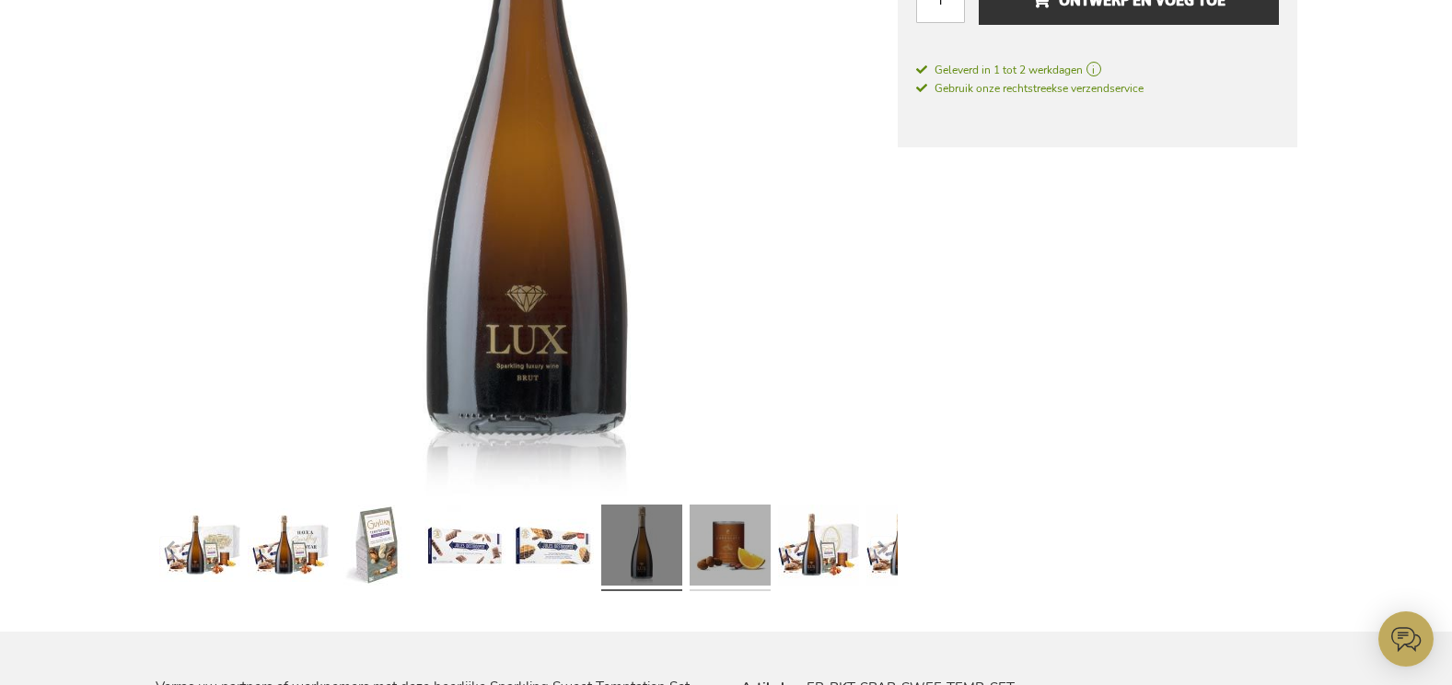
click at [707, 547] on link at bounding box center [730, 548] width 81 height 94
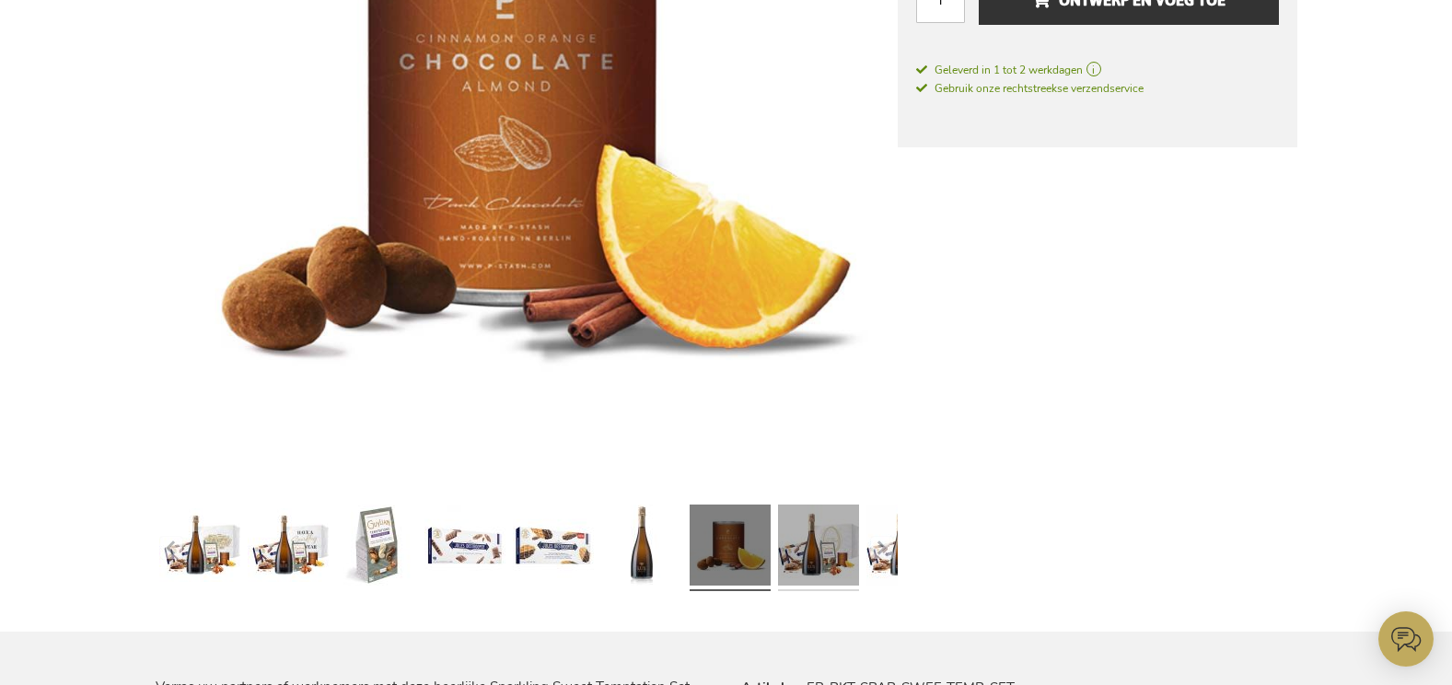
click at [818, 556] on link at bounding box center [818, 548] width 81 height 94
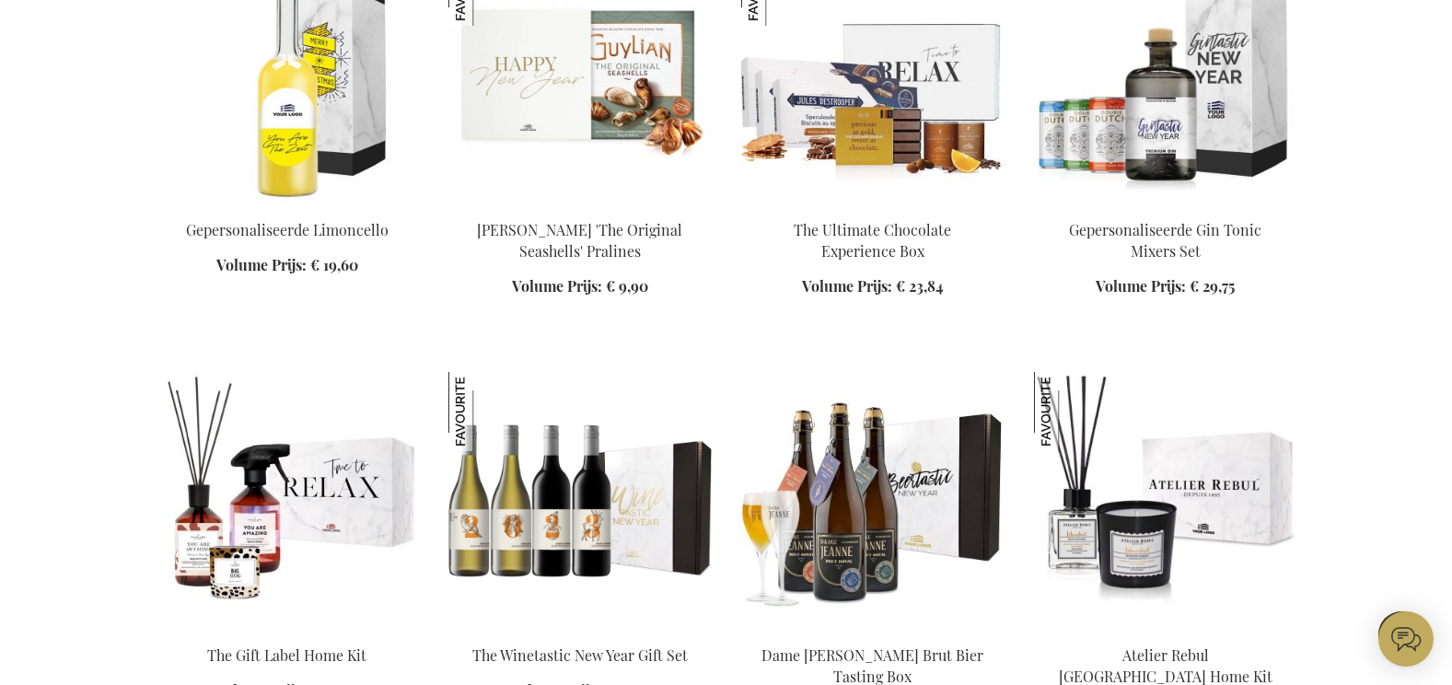
scroll to position [2733, 0]
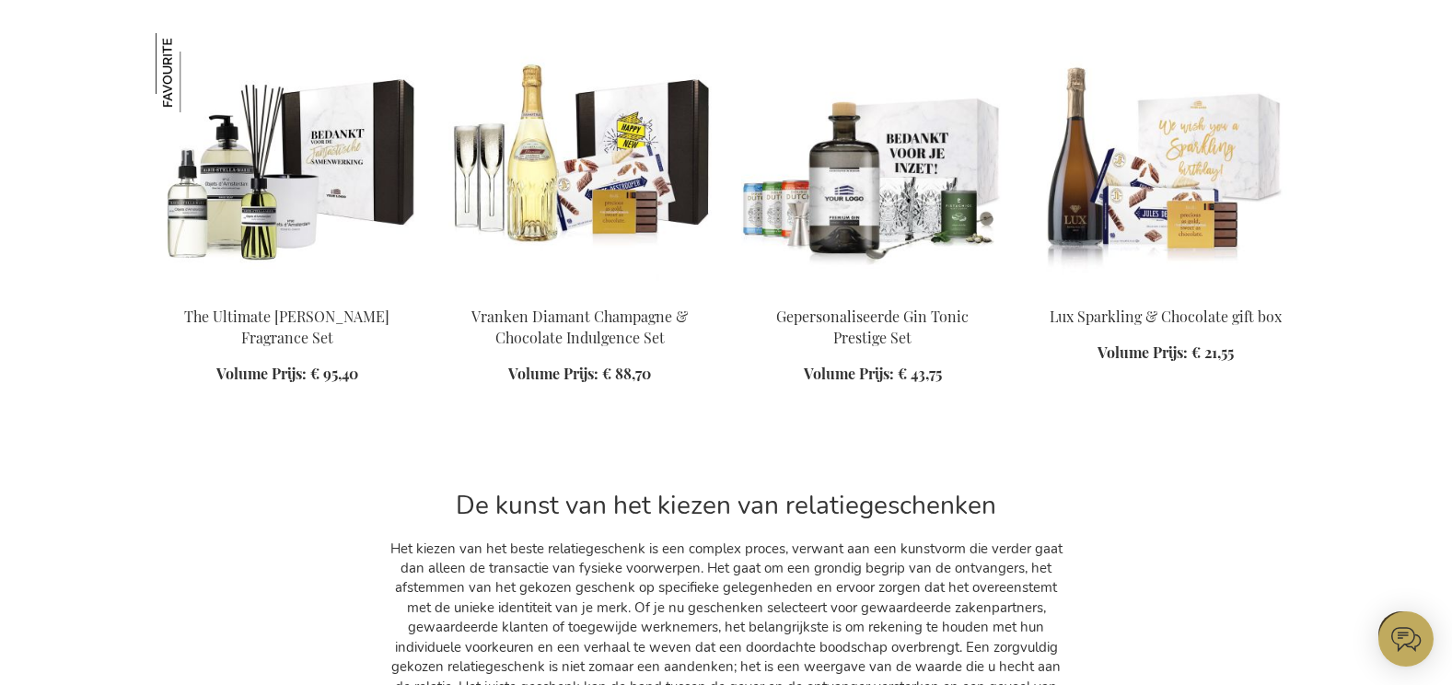
scroll to position [3470, 0]
